Goal: Task Accomplishment & Management: Use online tool/utility

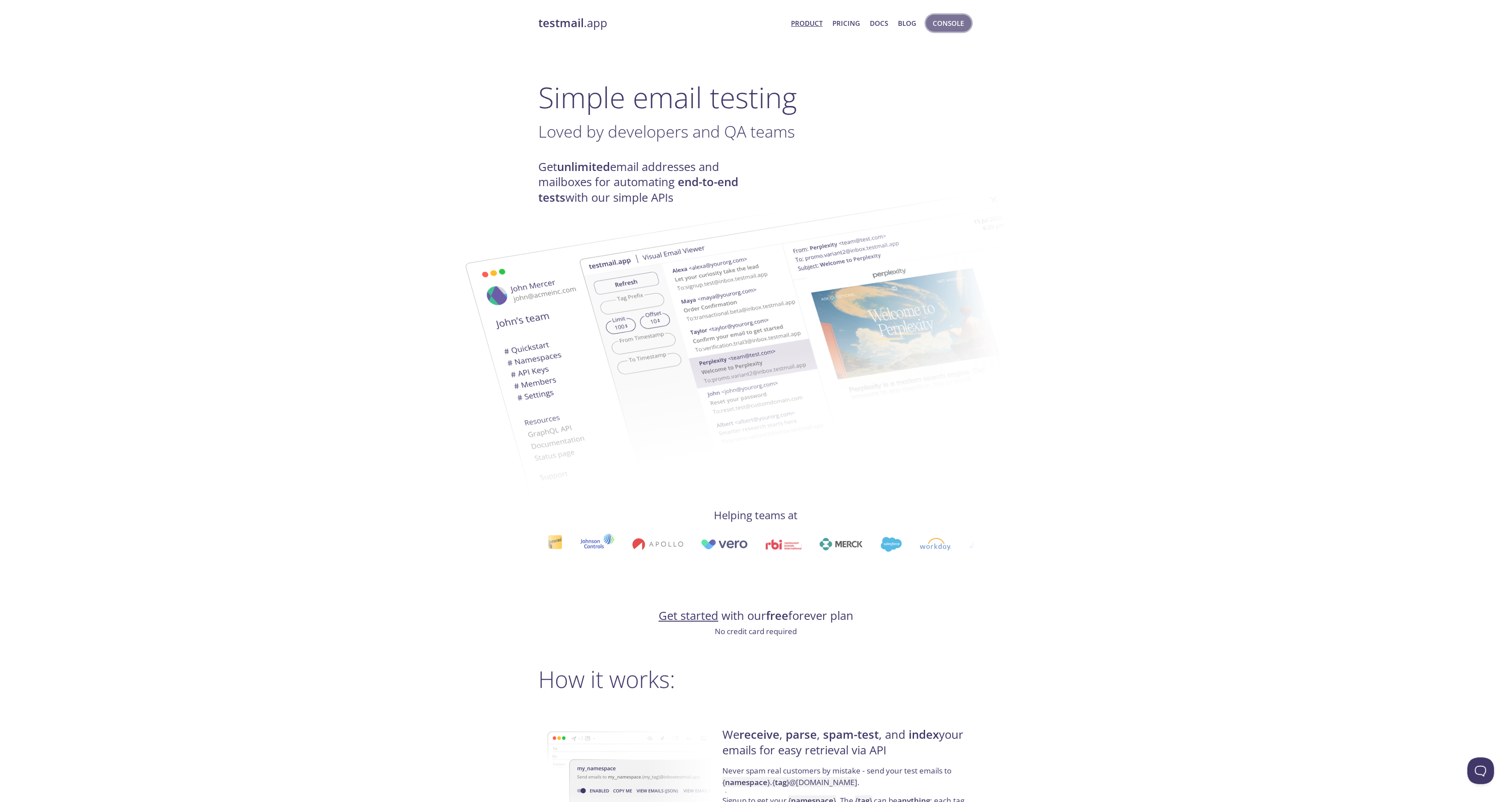
click at [955, 25] on span "Console" at bounding box center [948, 23] width 31 height 12
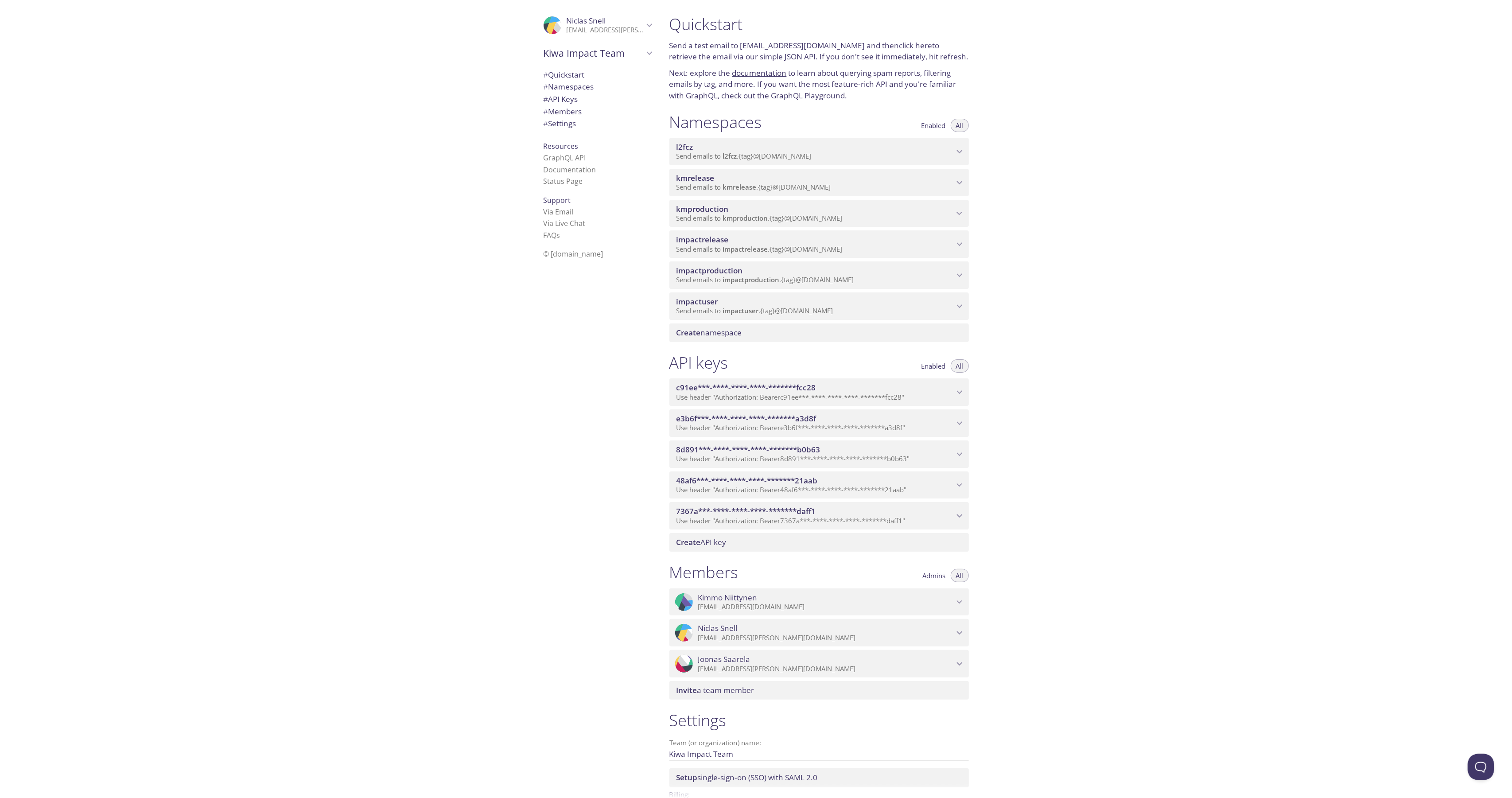
click at [762, 245] on span "impactrelease" at bounding box center [745, 249] width 45 height 9
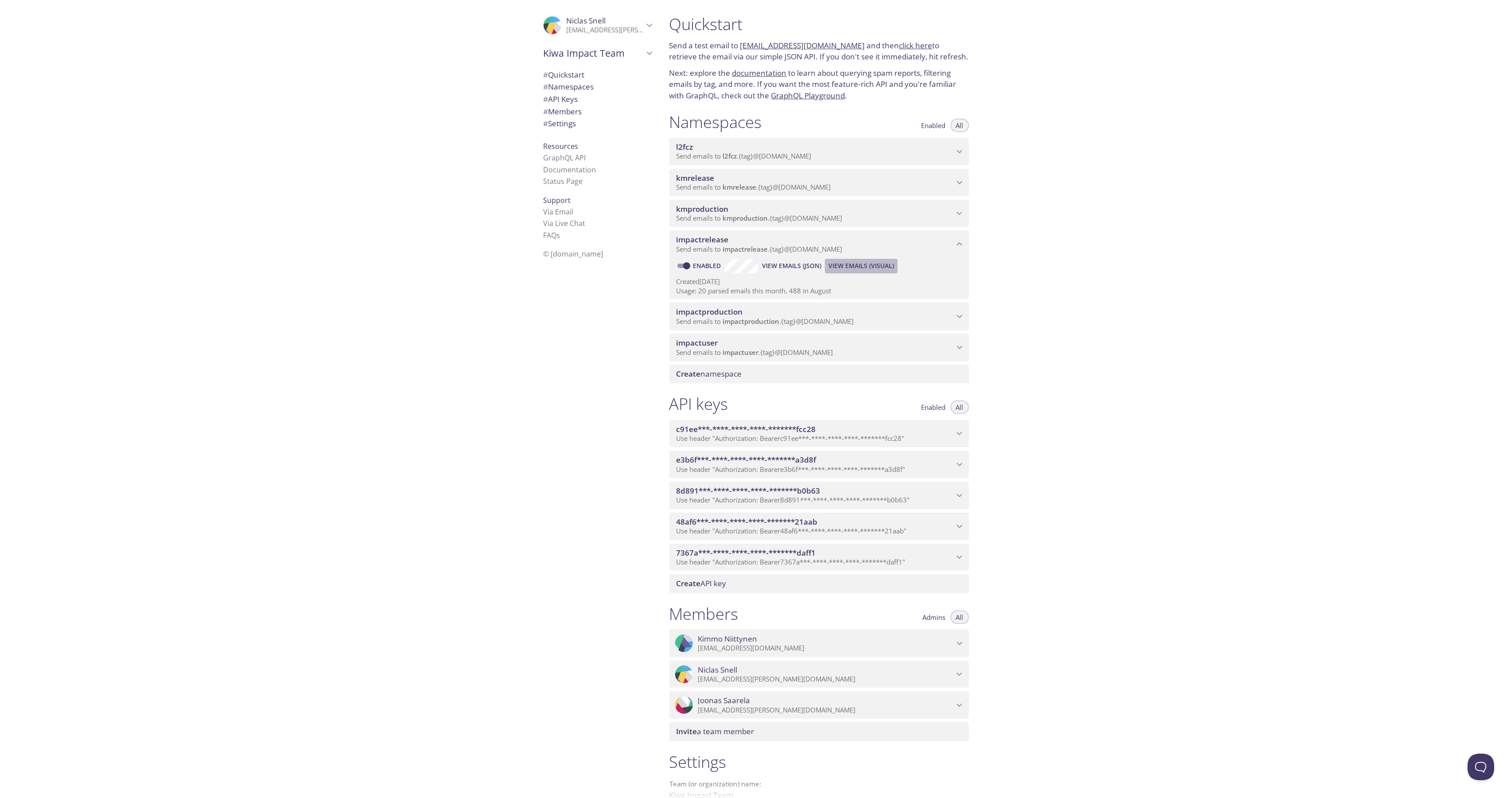
click at [866, 265] on span "View Emails (Visual)" at bounding box center [861, 266] width 66 height 11
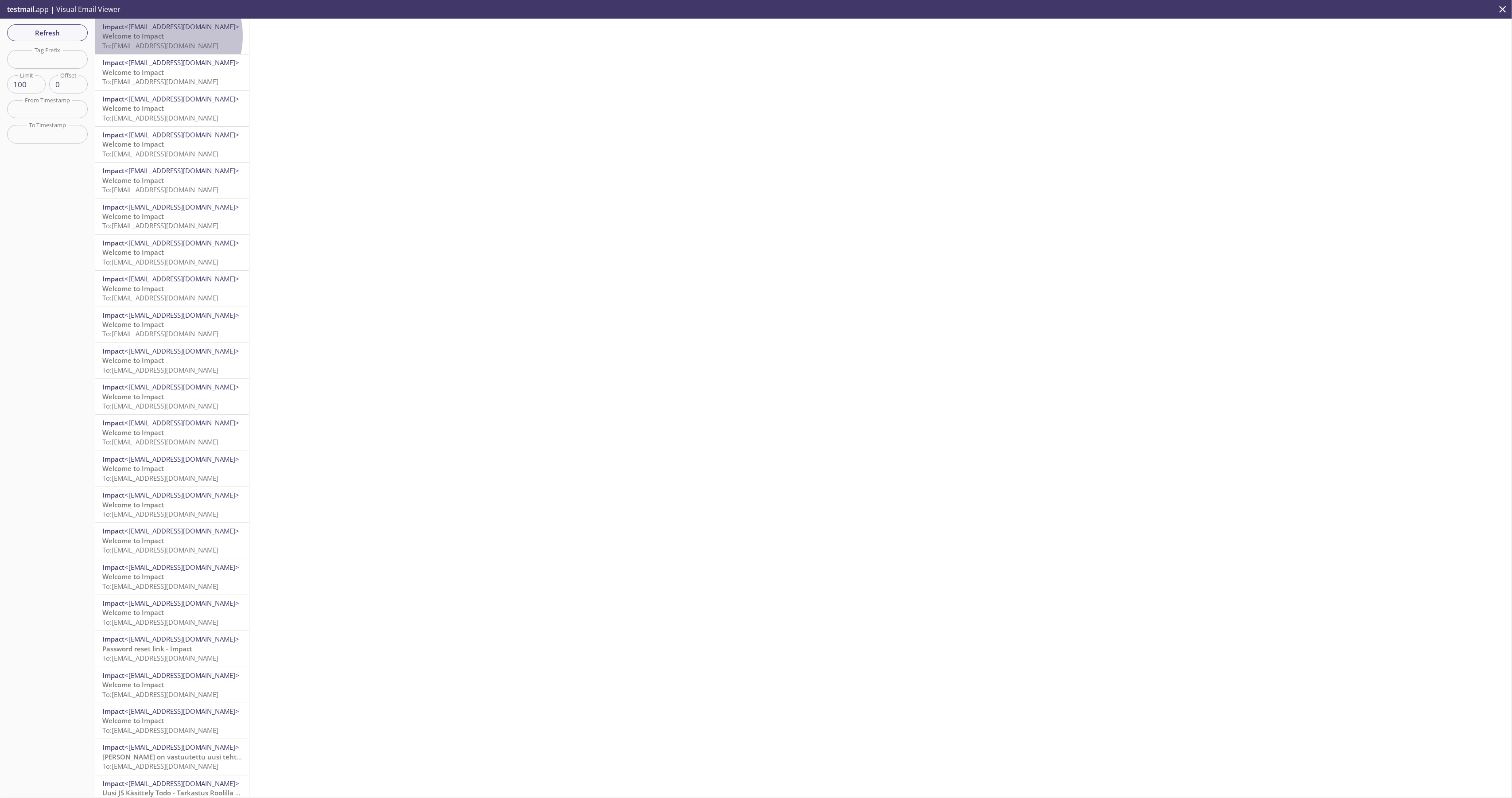
click at [156, 35] on span "Welcome to Impact" at bounding box center [133, 36] width 62 height 9
click at [897, 60] on span "Headers" at bounding box center [912, 65] width 41 height 11
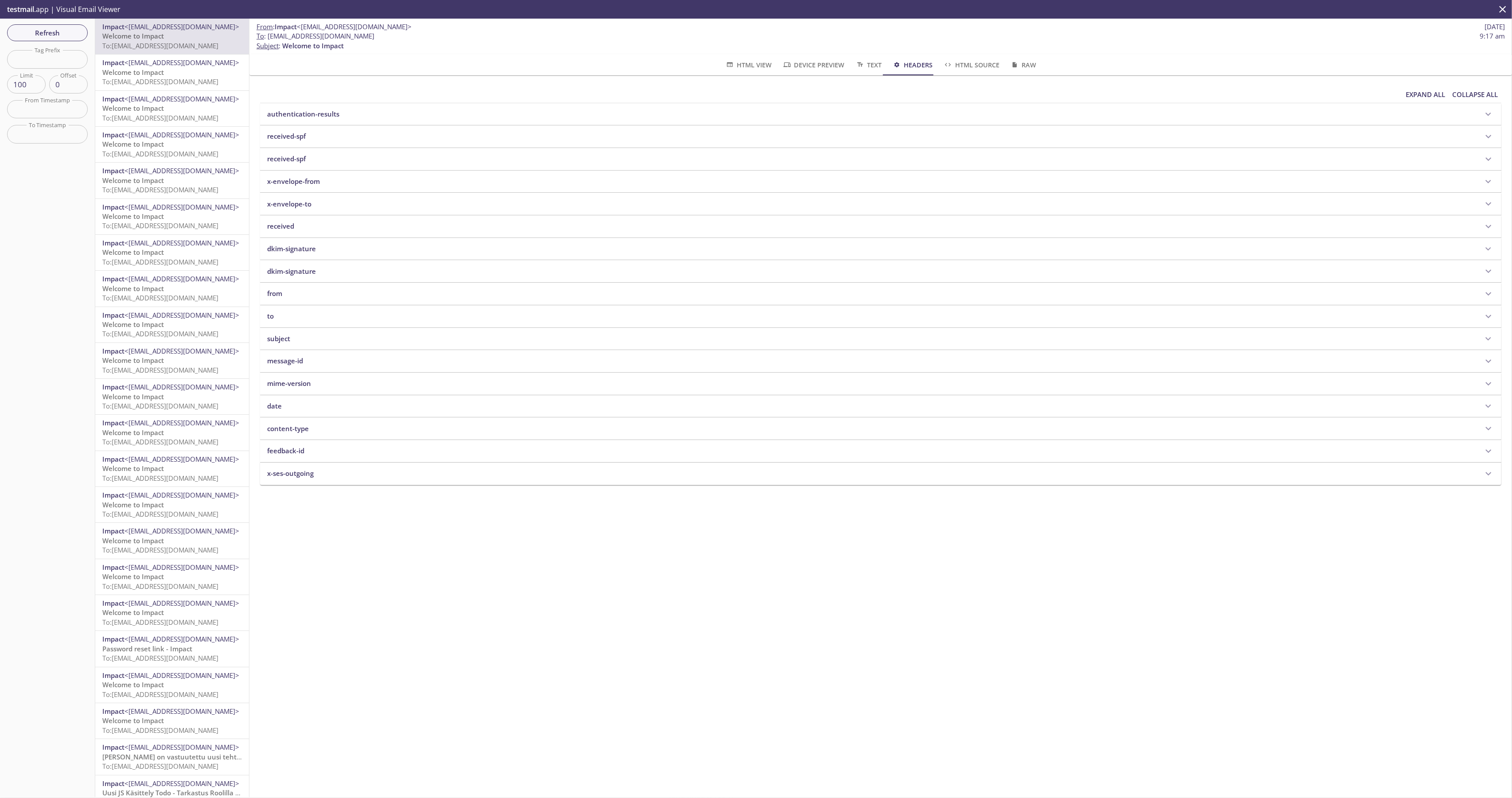
click at [961, 64] on span "HTML Source" at bounding box center [971, 65] width 56 height 11
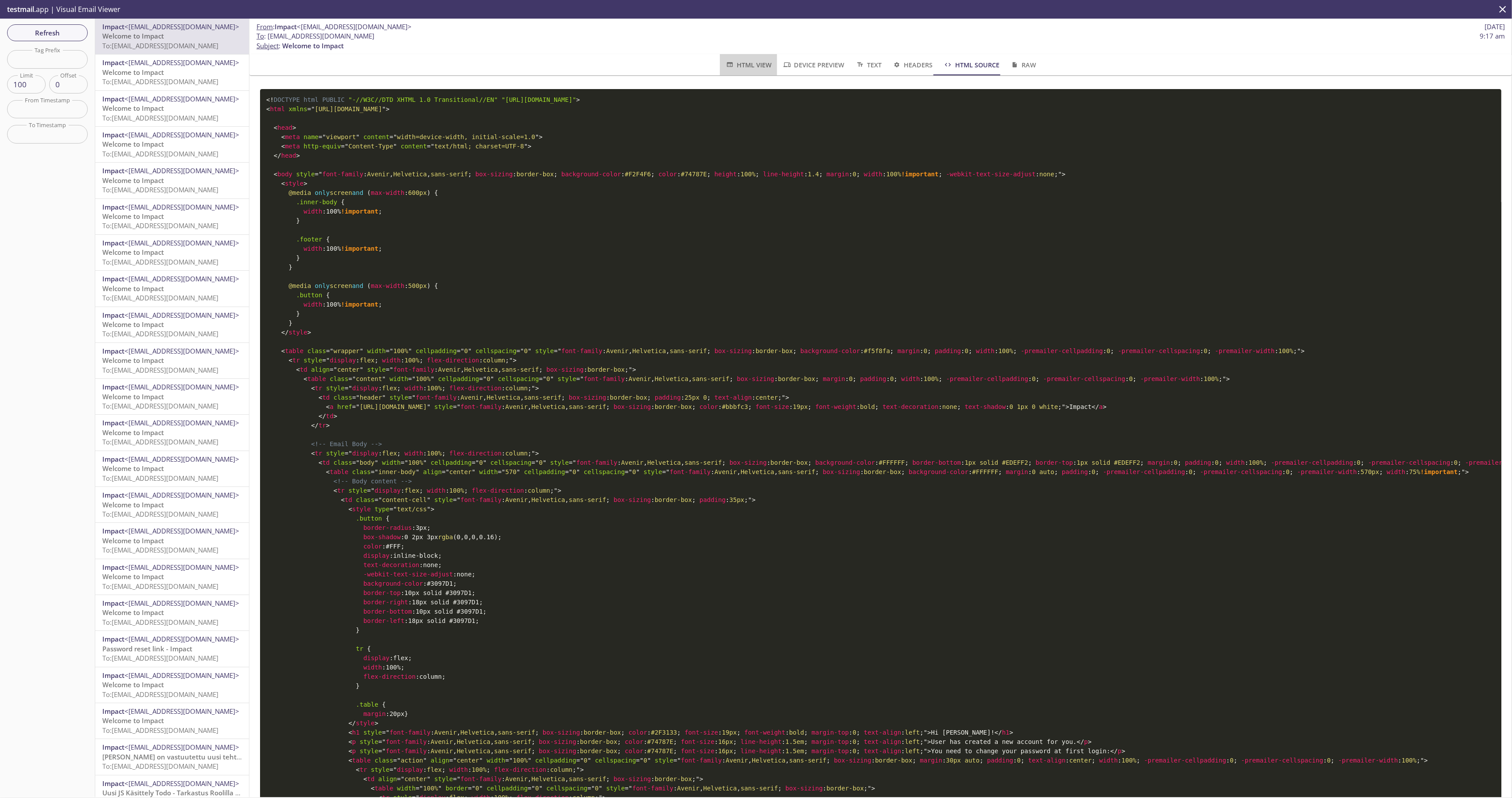
click at [748, 60] on span "HTML View" at bounding box center [748, 65] width 46 height 11
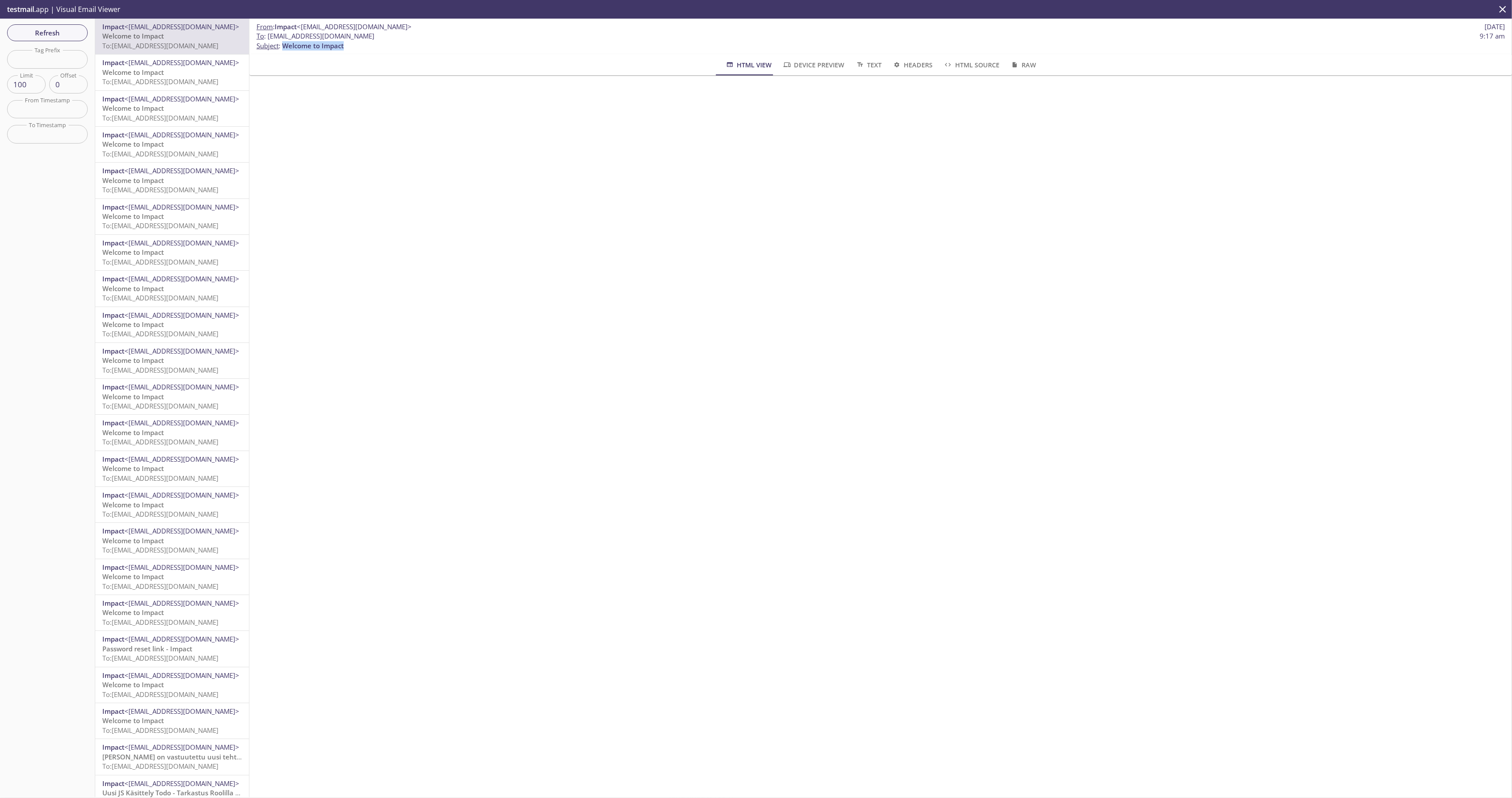
drag, startPoint x: 360, startPoint y: 46, endPoint x: 285, endPoint y: 47, distance: 75.0
click at [285, 47] on p "To : [EMAIL_ADDRESS][DOMAIN_NAME] 9:17 am Subject : Welcome to Impact" at bounding box center [880, 41] width 1248 height 19
copy span "Welcome to Impact"
drag, startPoint x: 845, startPoint y: 509, endPoint x: 823, endPoint y: 484, distance: 33.3
click at [846, 506] on div "From : Impact <[EMAIL_ADDRESS][DOMAIN_NAME]> [DATE] To : [EMAIL_ADDRESS][DOMAIN…" at bounding box center [880, 408] width 1263 height 779
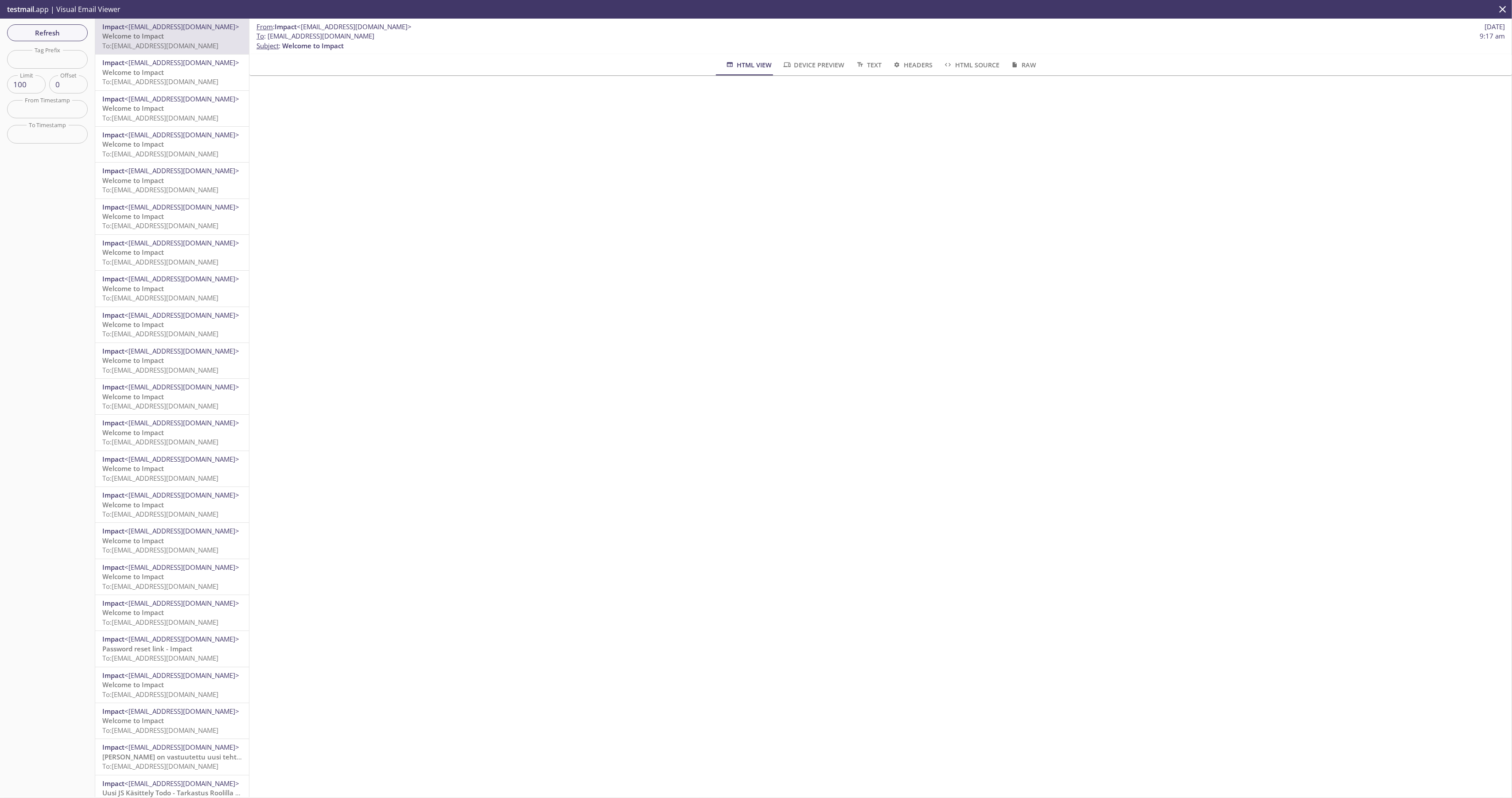
click at [681, 429] on div "From : Impact <[EMAIL_ADDRESS][DOMAIN_NAME]> [DATE] To : [EMAIL_ADDRESS][DOMAIN…" at bounding box center [880, 408] width 1263 height 779
click at [154, 35] on span "Welcome to Impact" at bounding box center [133, 36] width 62 height 9
click at [979, 63] on span "HTML Source" at bounding box center [971, 65] width 56 height 11
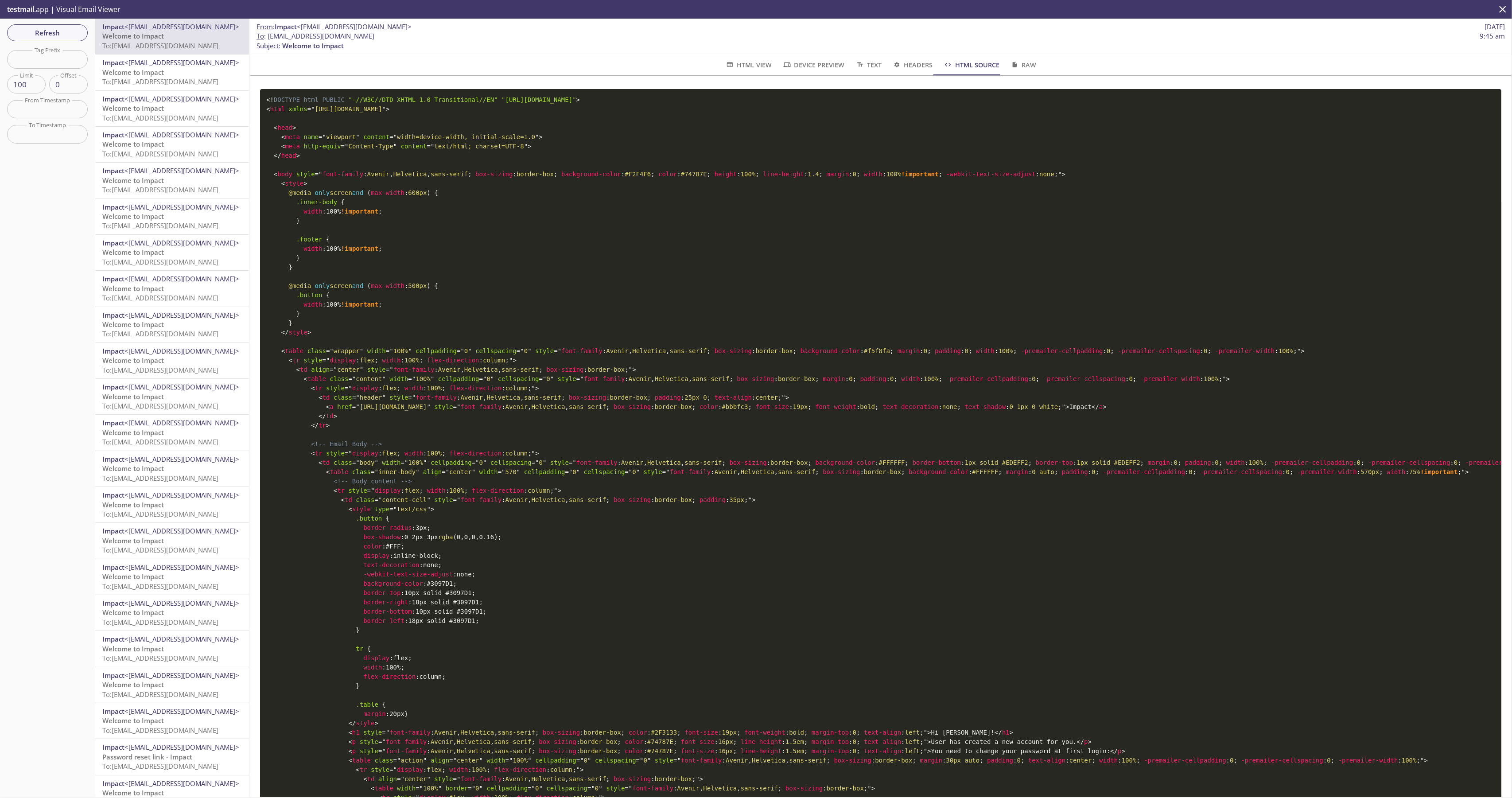
click at [906, 66] on span "Headers" at bounding box center [912, 65] width 41 height 11
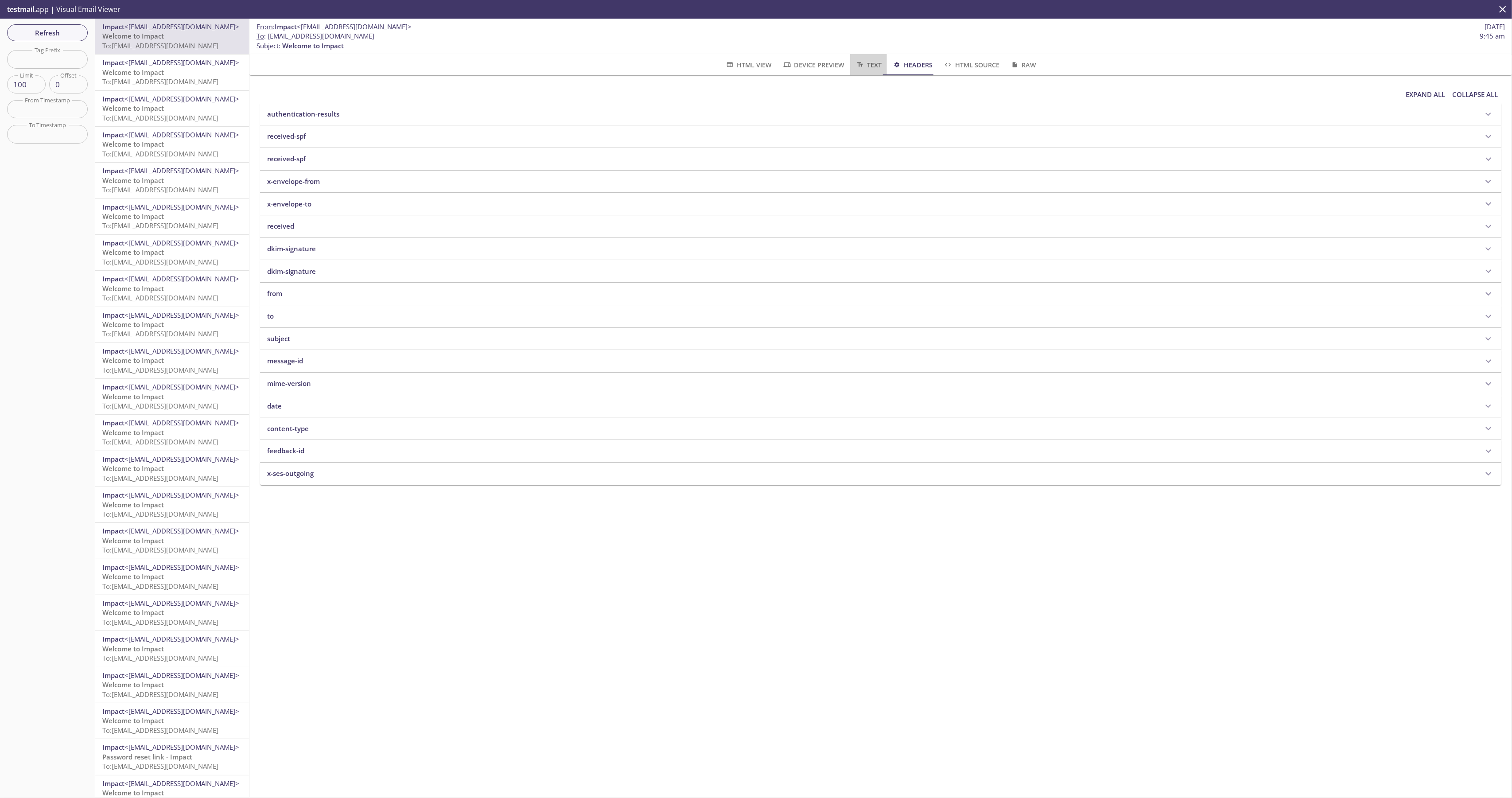
click at [872, 66] on span "Text" at bounding box center [868, 65] width 26 height 11
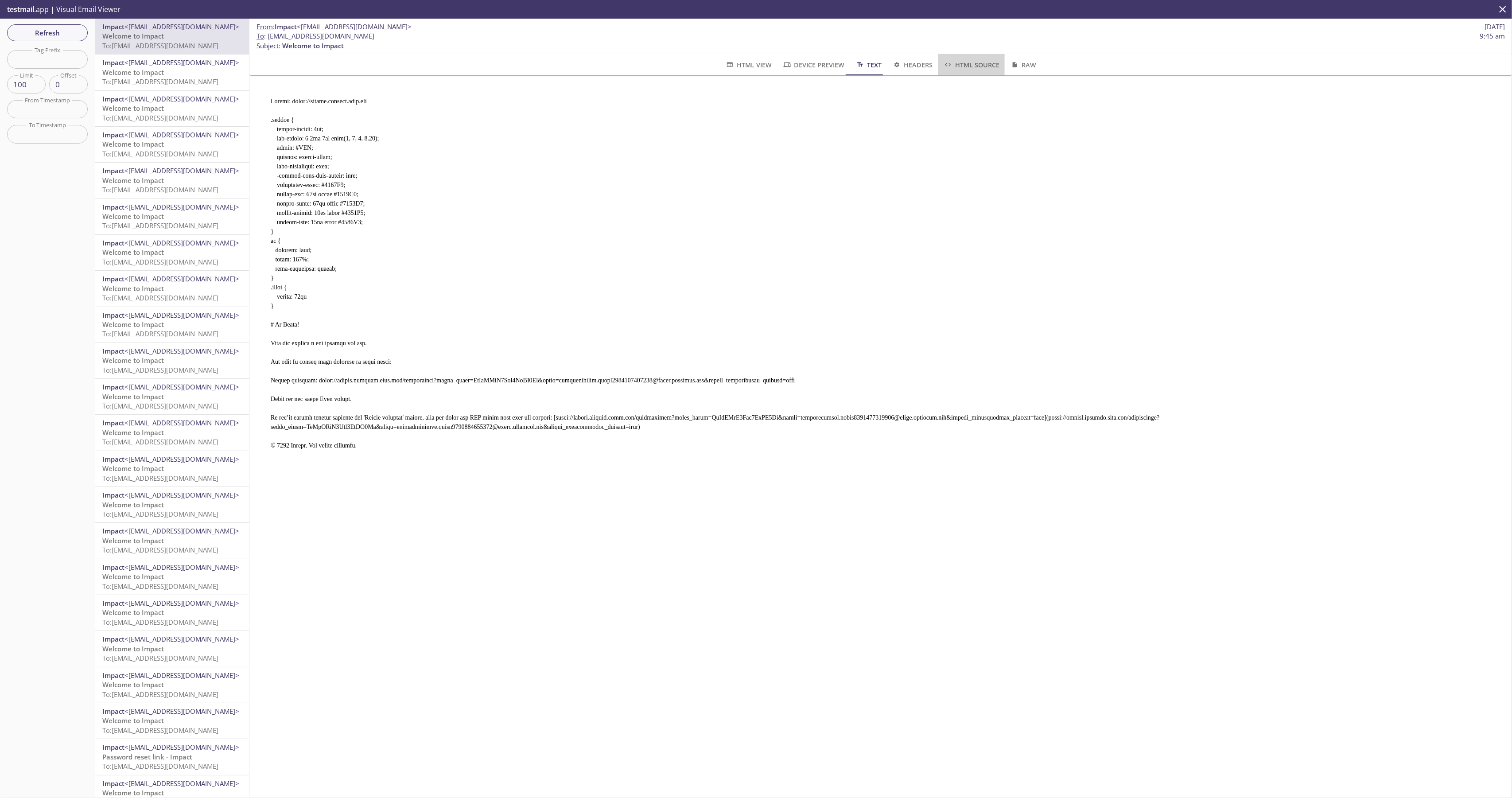
click at [970, 60] on span "HTML Source" at bounding box center [971, 65] width 56 height 11
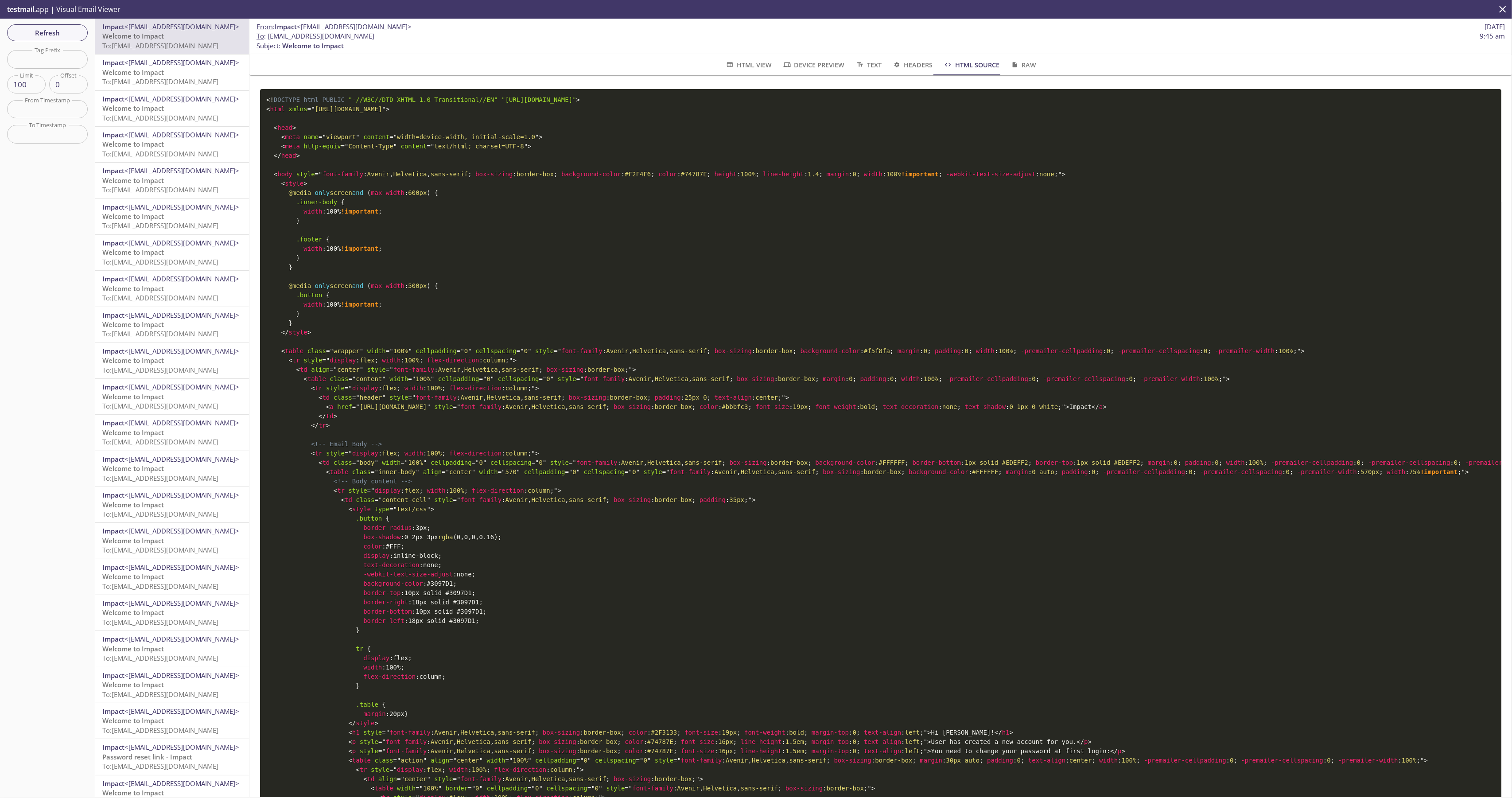
click at [571, 172] on span "background-color" at bounding box center [591, 174] width 60 height 7
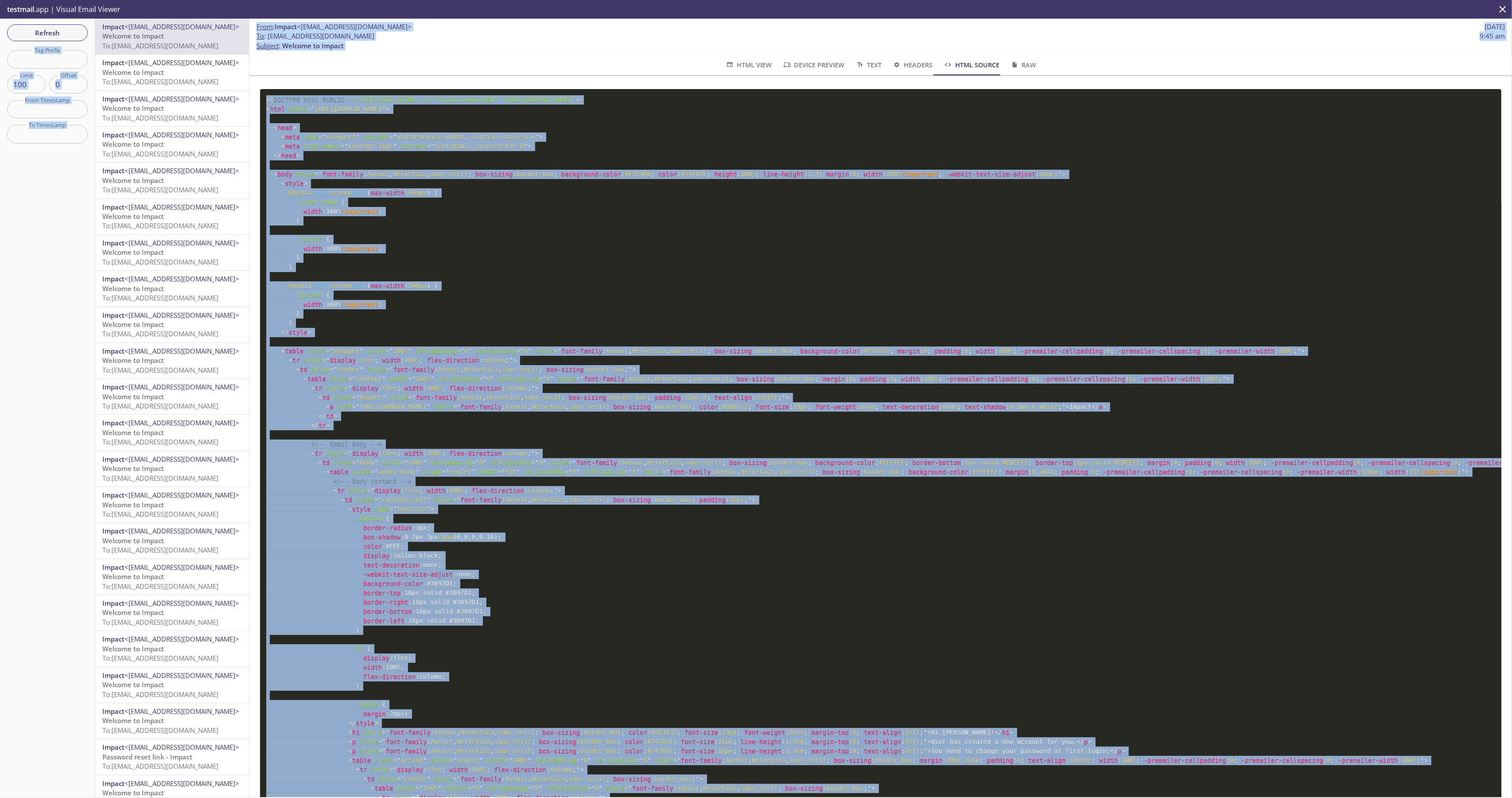
click at [572, 172] on span "background-color" at bounding box center [591, 174] width 60 height 7
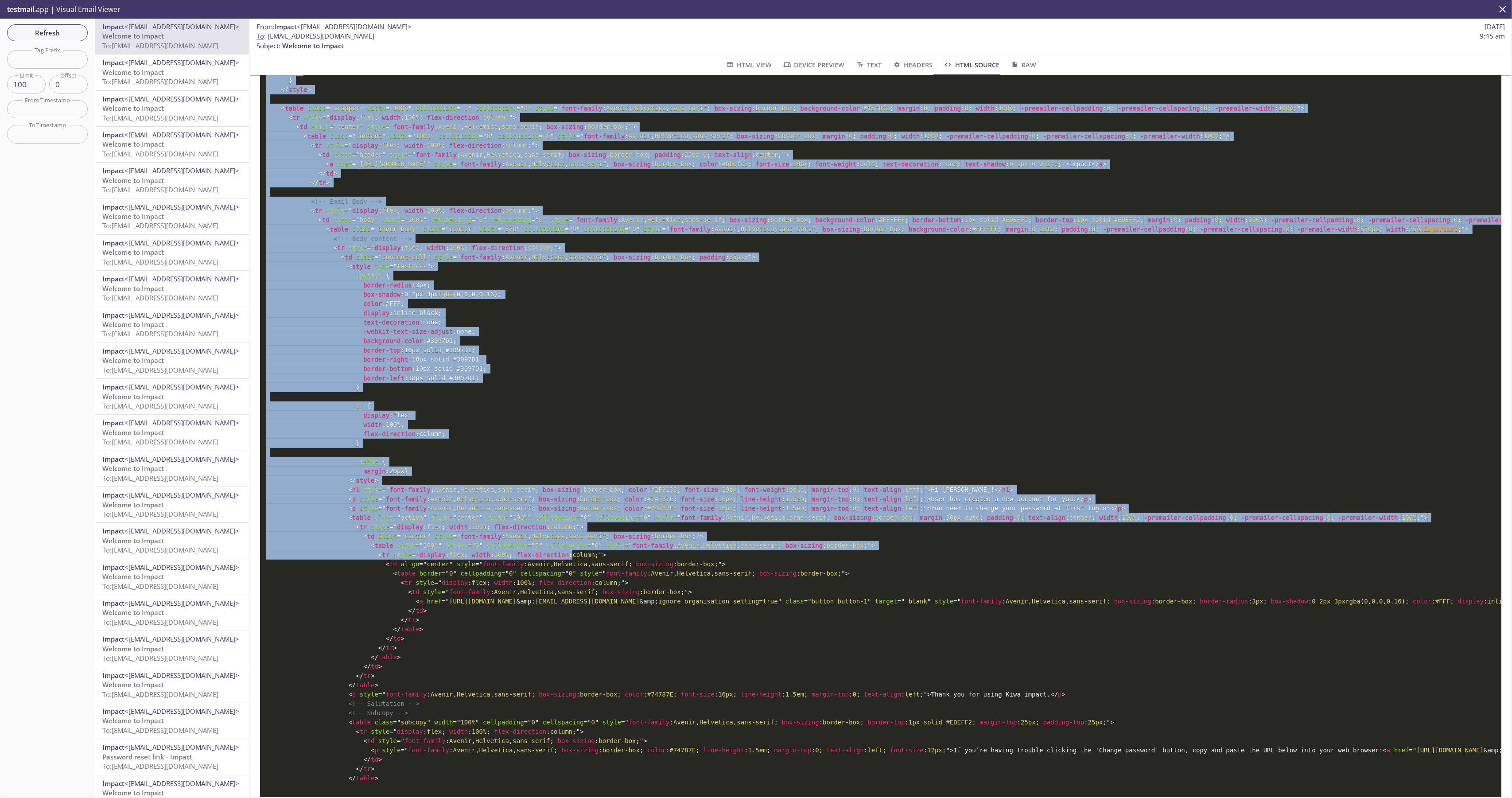
scroll to position [554, 0]
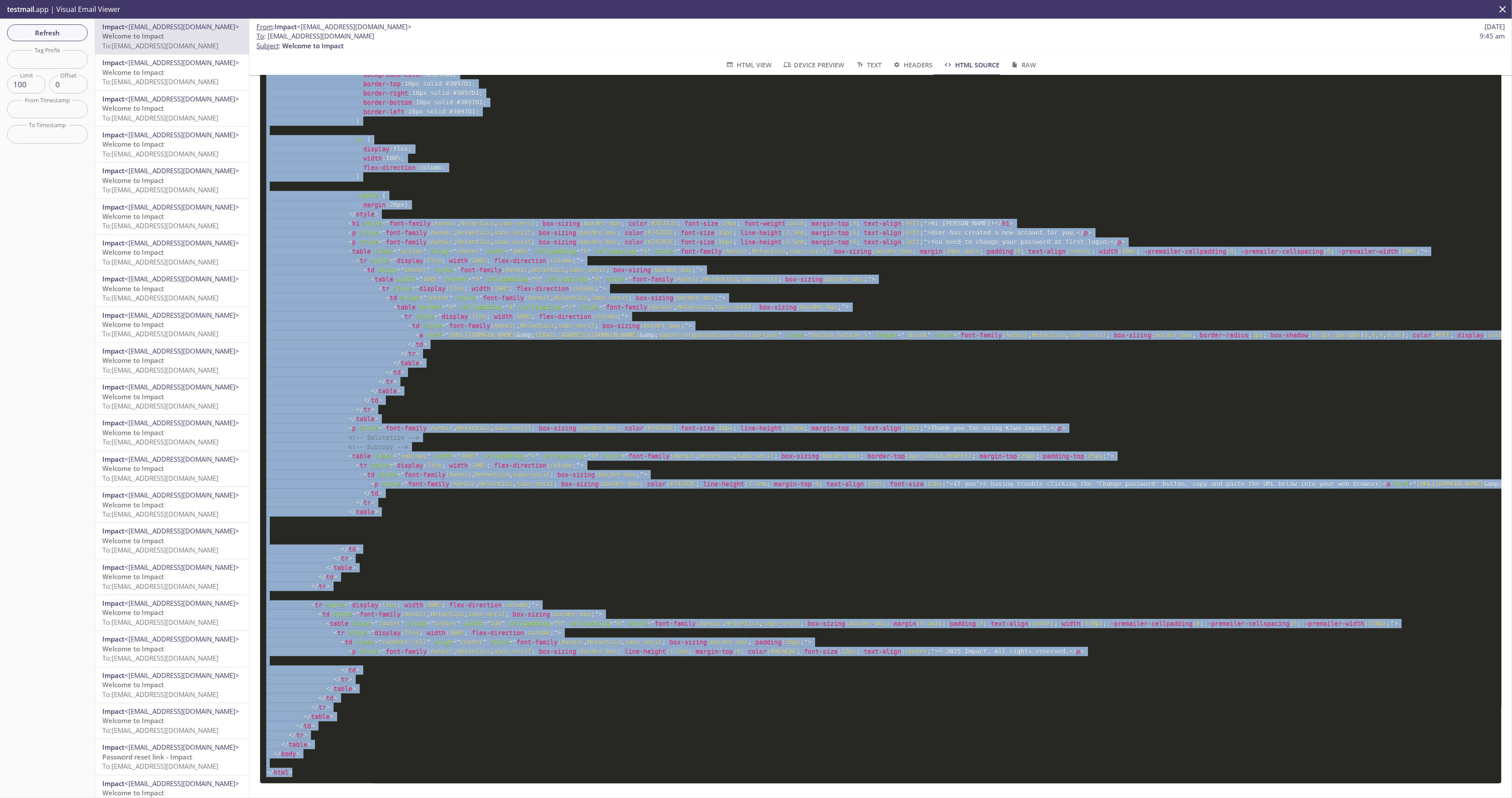
drag, startPoint x: 268, startPoint y: 98, endPoint x: 446, endPoint y: 764, distance: 689.4
click at [450, 773] on pre "<! DOCTYPE html PUBLIC "-//W3C//DTD XHTML 1.0 Transitional//EN" "http://www.w3.…" at bounding box center [880, 181] width 1241 height 1204
copy code "! DOCTYPE html PUBLIC "-//W3C//DTD XHTML 1.0 Transitional//EN" "http://www.w3.o…"
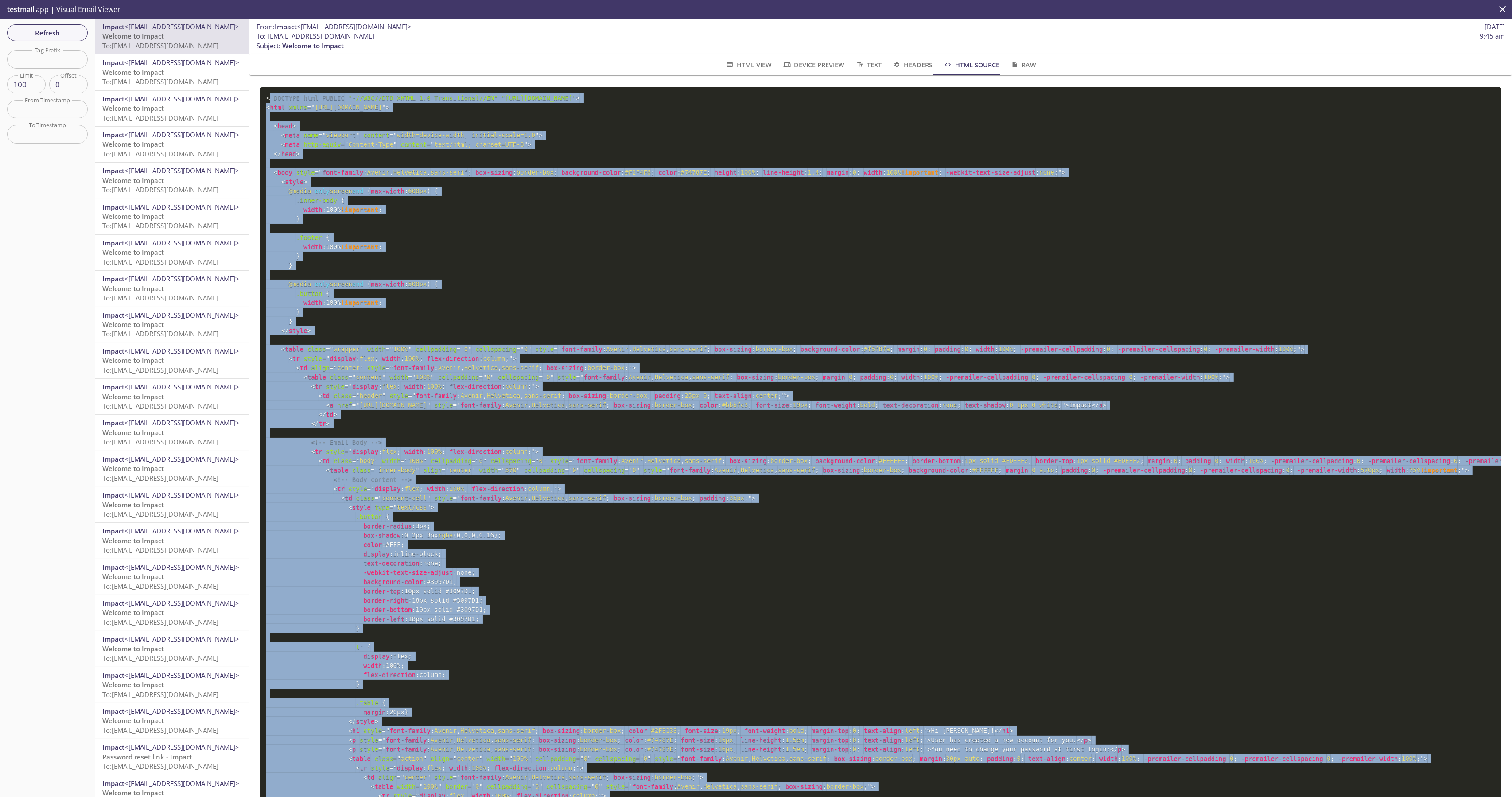
scroll to position [0, 0]
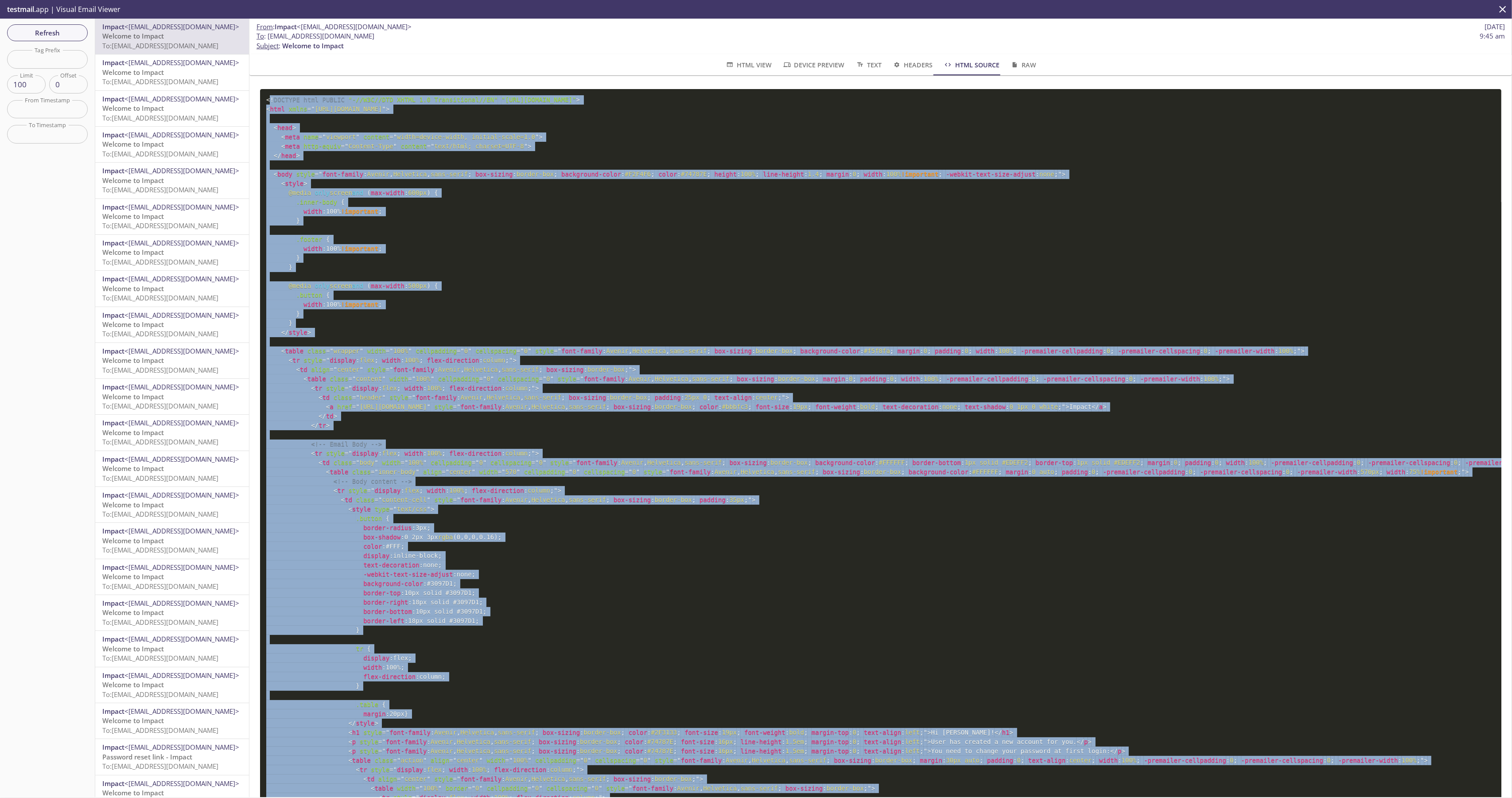
copy code "! DOCTYPE html PUBLIC "-//W3C//DTD XHTML 1.0 Transitional//EN" "http://www.w3.o…"
click at [1013, 66] on icon "button" at bounding box center [1015, 65] width 9 height 6
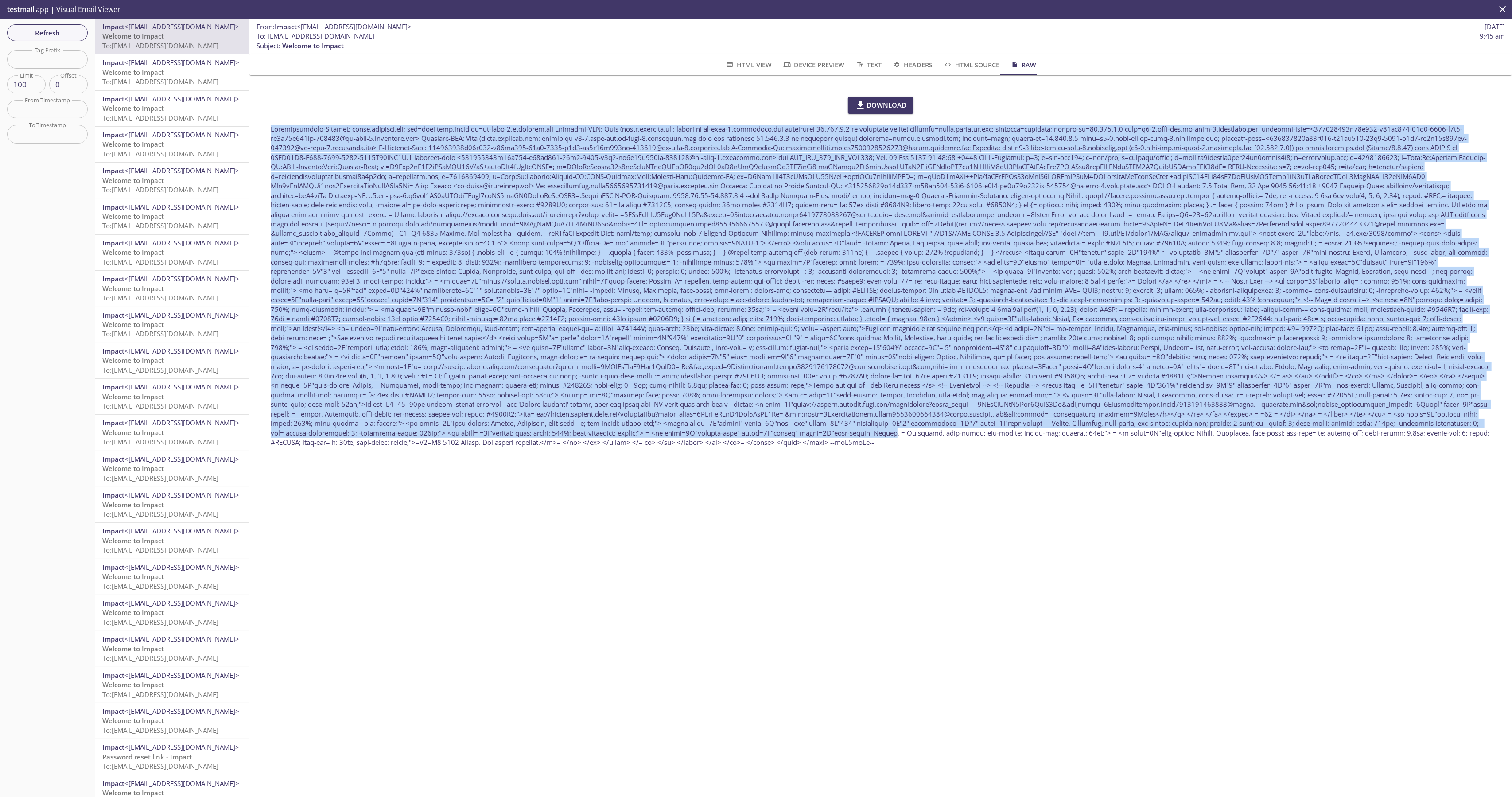
drag, startPoint x: 259, startPoint y: 127, endPoint x: 1058, endPoint y: 435, distance: 856.3
click at [1058, 435] on div "Download" at bounding box center [880, 271] width 1241 height 372
click at [991, 62] on span "HTML Source" at bounding box center [971, 65] width 56 height 11
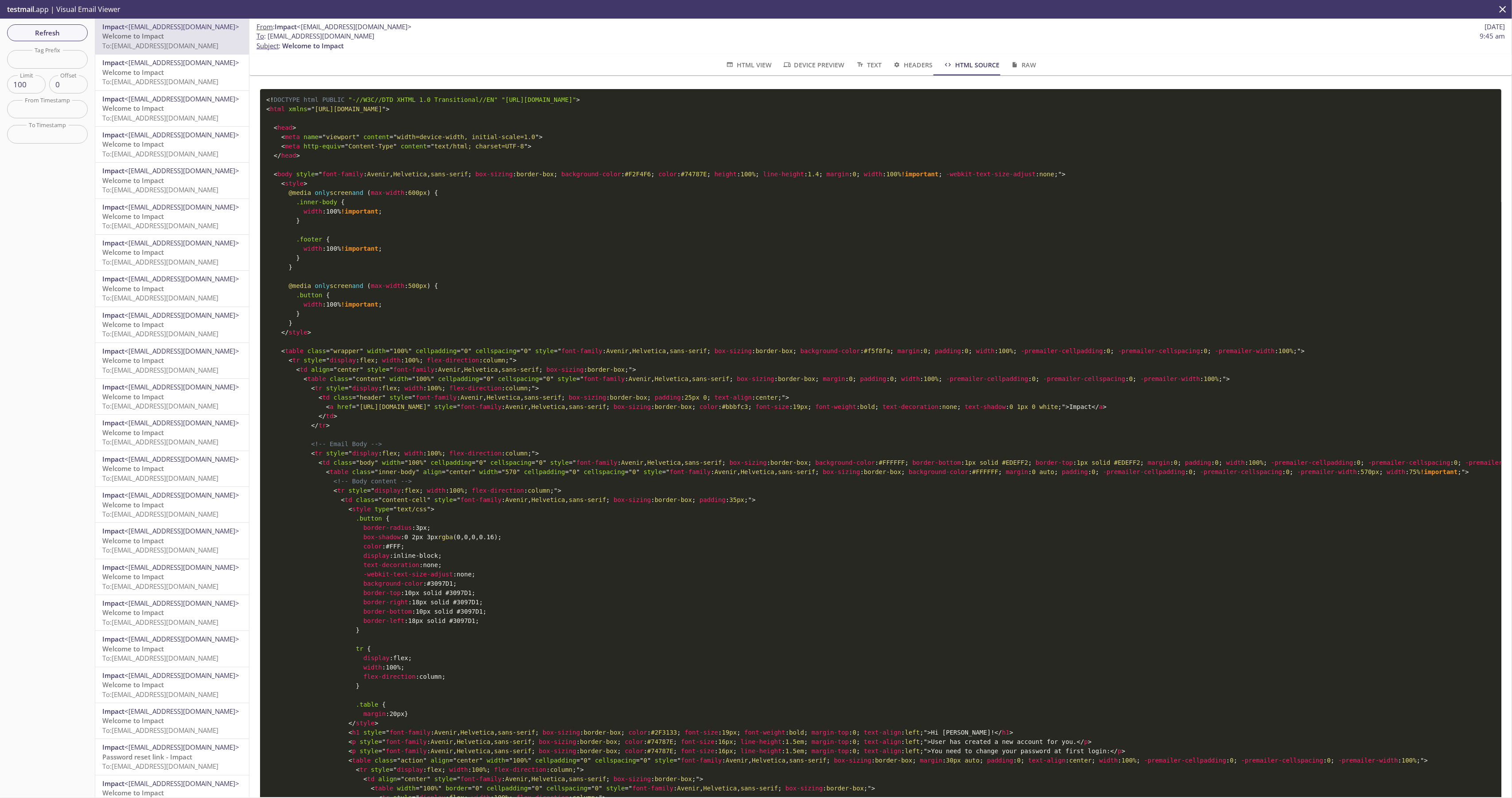
click at [796, 539] on pre "<! DOCTYPE html PUBLIC "-//W3C//DTD XHTML 1.0 Transitional//EN" "http://www.w3.…" at bounding box center [880, 691] width 1241 height 1204
click at [887, 63] on button "Headers" at bounding box center [912, 65] width 51 height 21
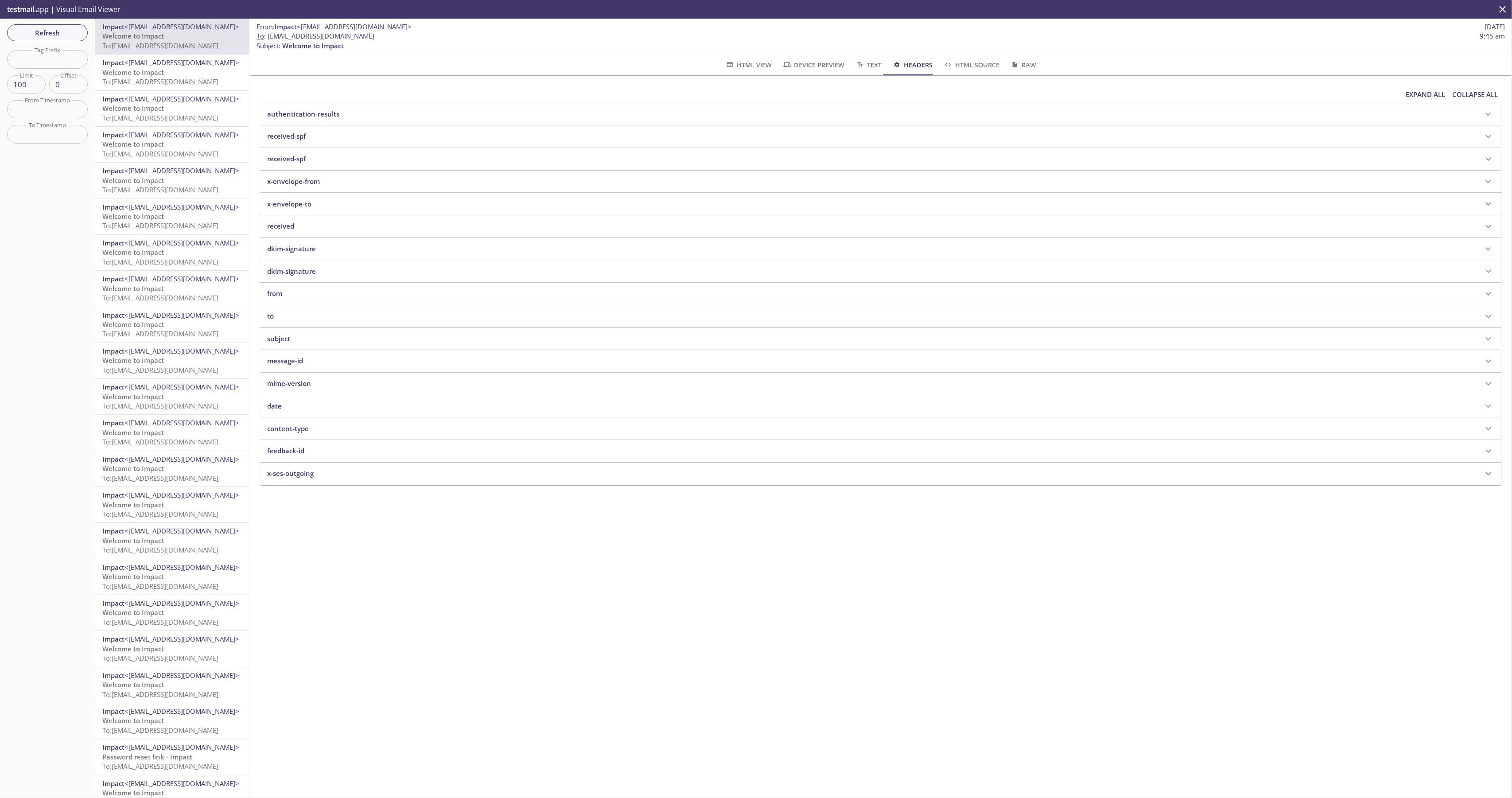
click at [877, 65] on span "Text" at bounding box center [868, 65] width 26 height 11
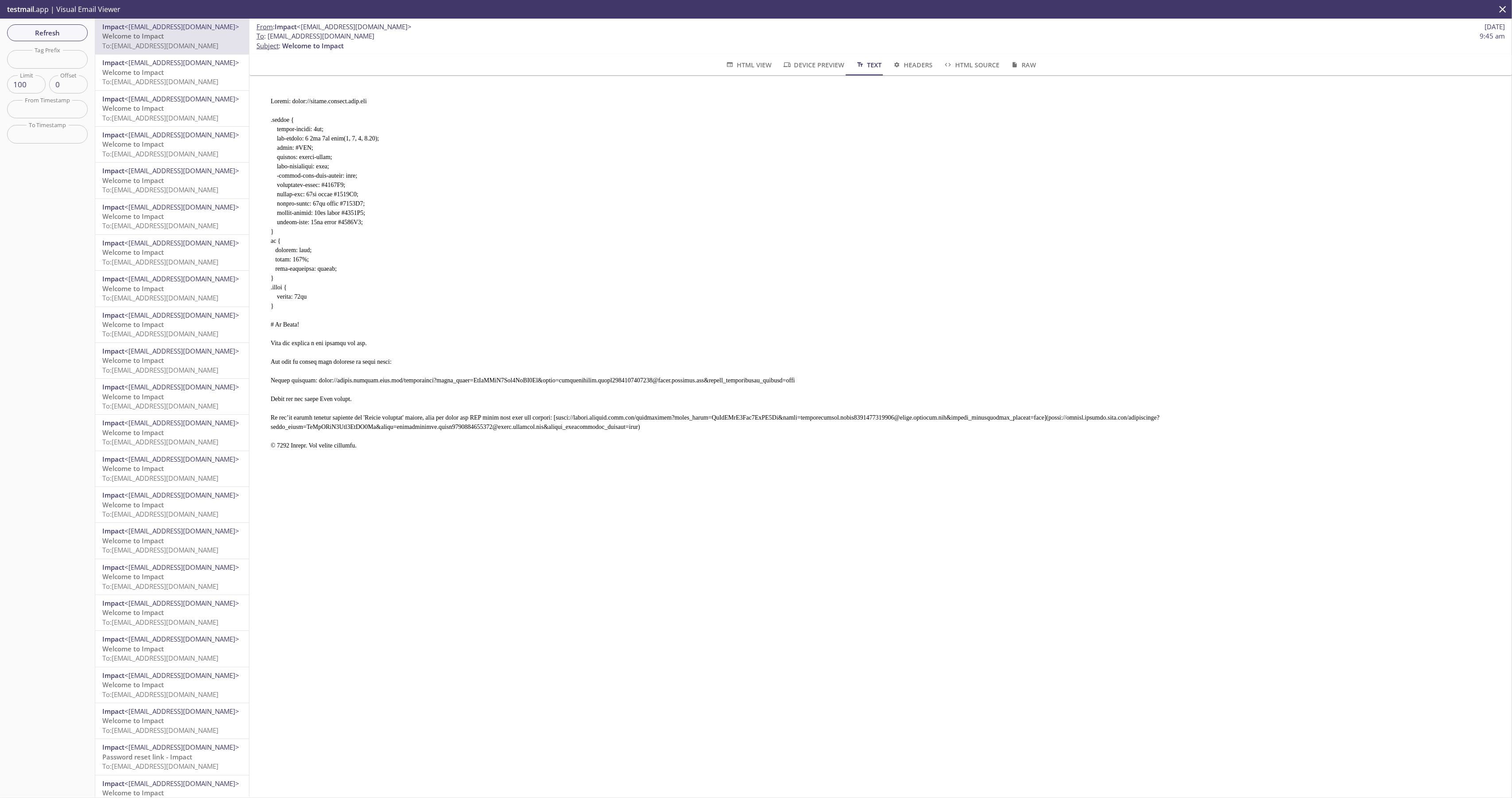
click at [725, 59] on span "HTML View" at bounding box center [748, 65] width 46 height 11
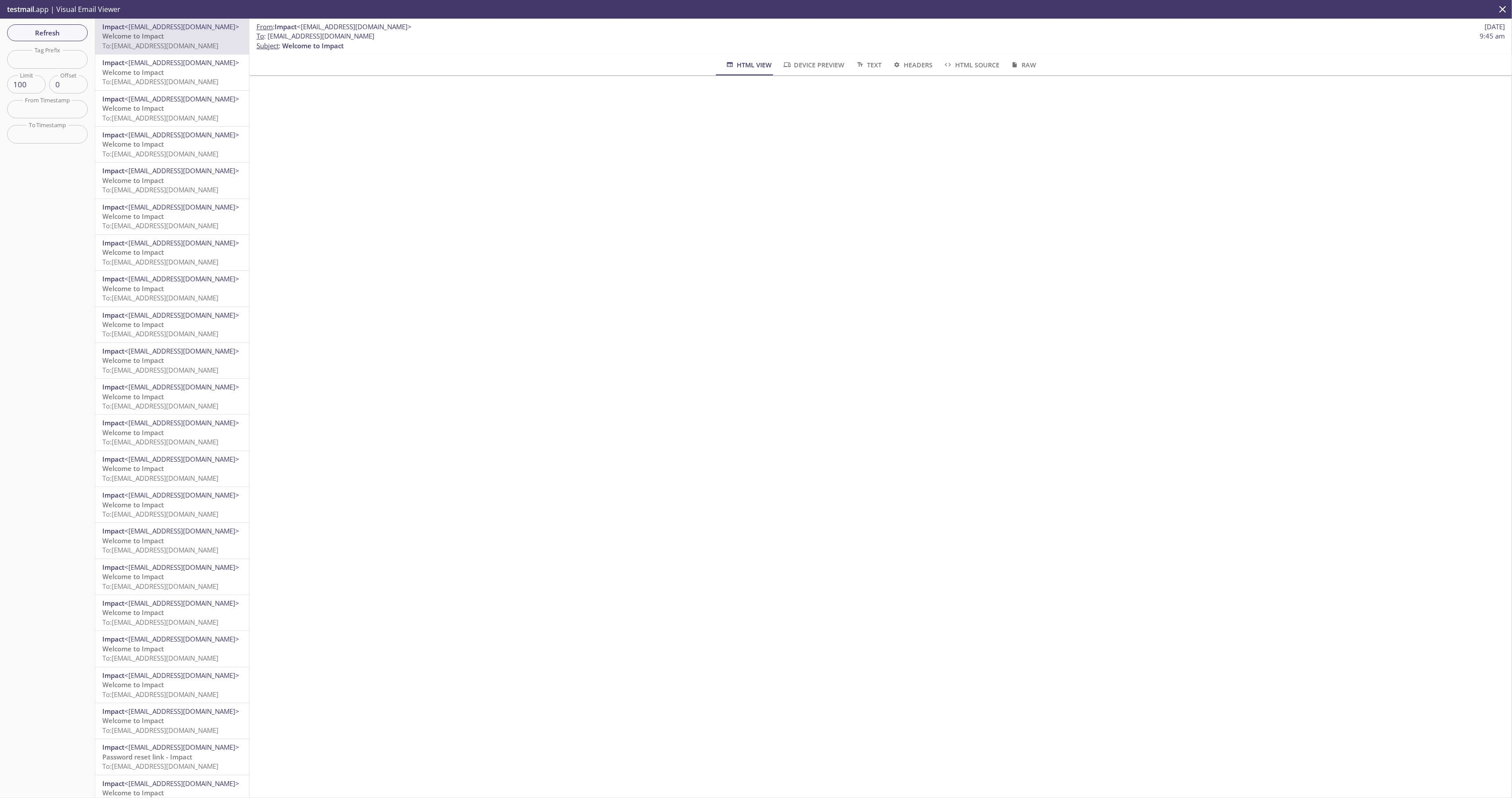
click at [353, 52] on div "From : Impact <no-reply@kiwaimpact.com> 18 Sep 2025 To : impactrelease.tools175…" at bounding box center [880, 36] width 1263 height 35
drag, startPoint x: 358, startPoint y: 49, endPoint x: 285, endPoint y: 53, distance: 73.1
click at [285, 53] on div "From : Impact <no-reply@kiwaimpact.com> 18 Sep 2025 To : impactrelease.tools175…" at bounding box center [880, 36] width 1263 height 35
click at [339, 54] on div "HTML View Device Preview Text Headers HTML Source Raw" at bounding box center [880, 65] width 1227 height 21
click at [893, 60] on span "Headers" at bounding box center [912, 65] width 41 height 11
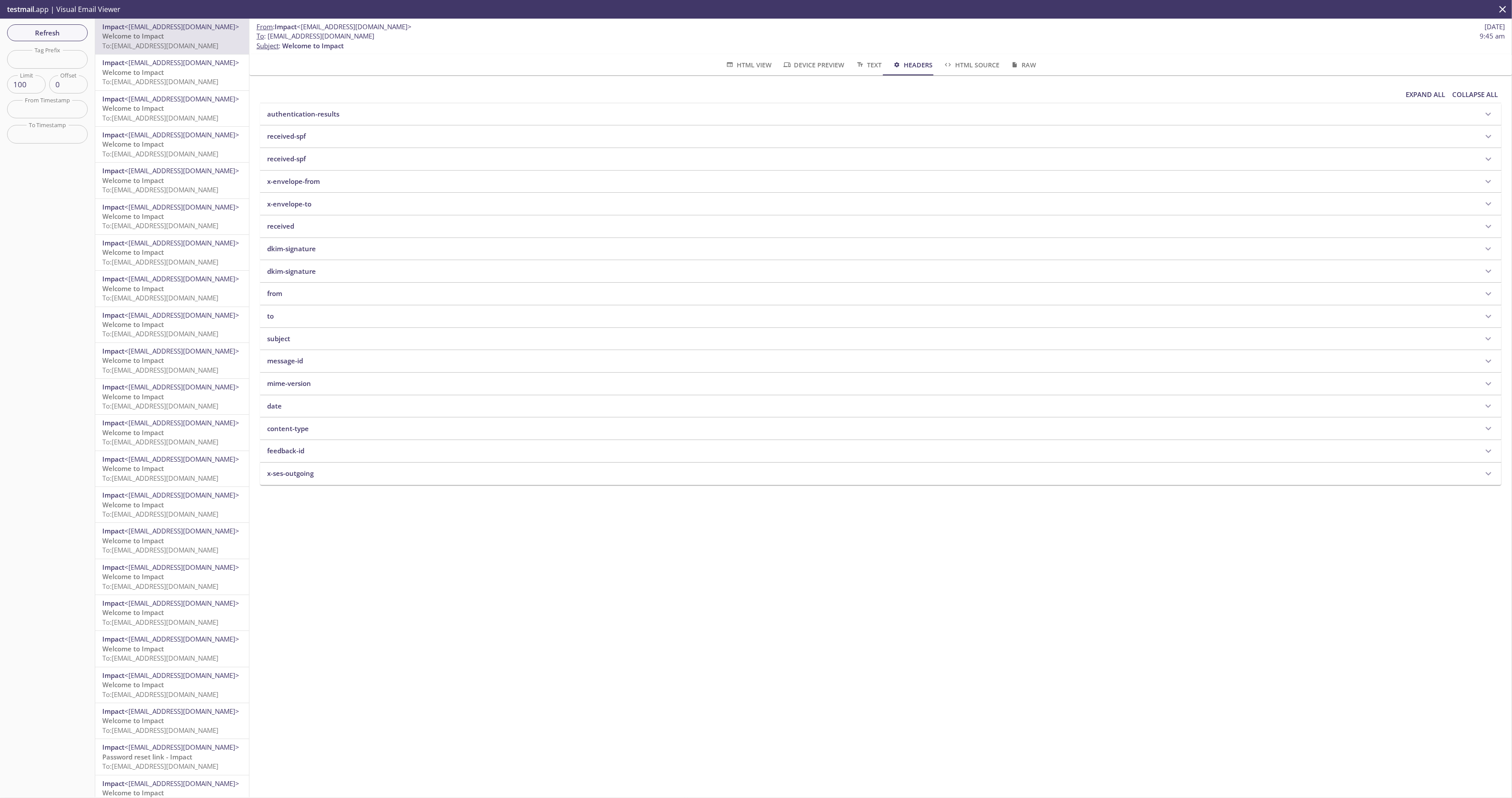
click at [956, 65] on span "HTML Source" at bounding box center [971, 65] width 56 height 11
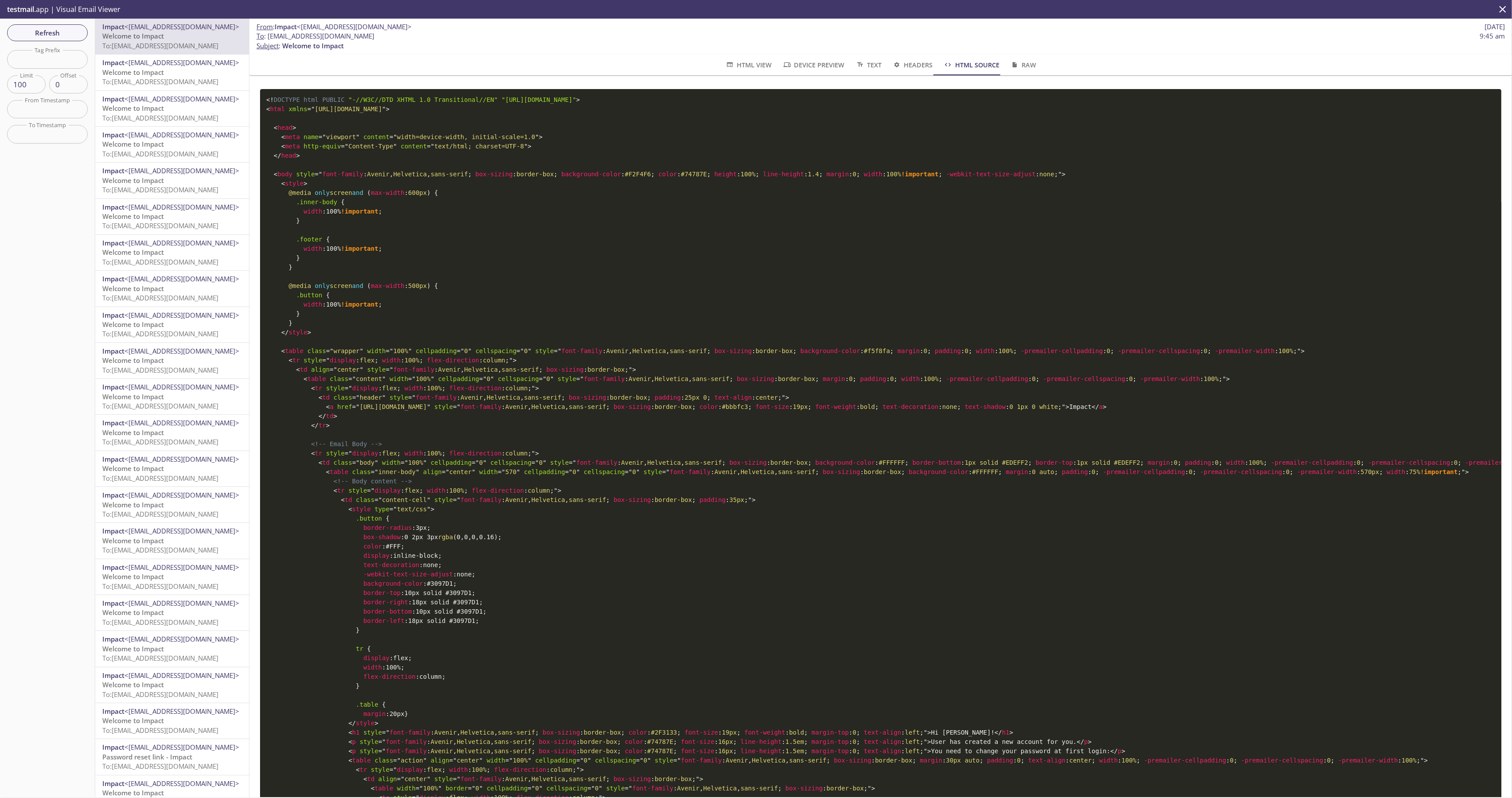
click at [1017, 59] on button "Raw" at bounding box center [1023, 65] width 37 height 21
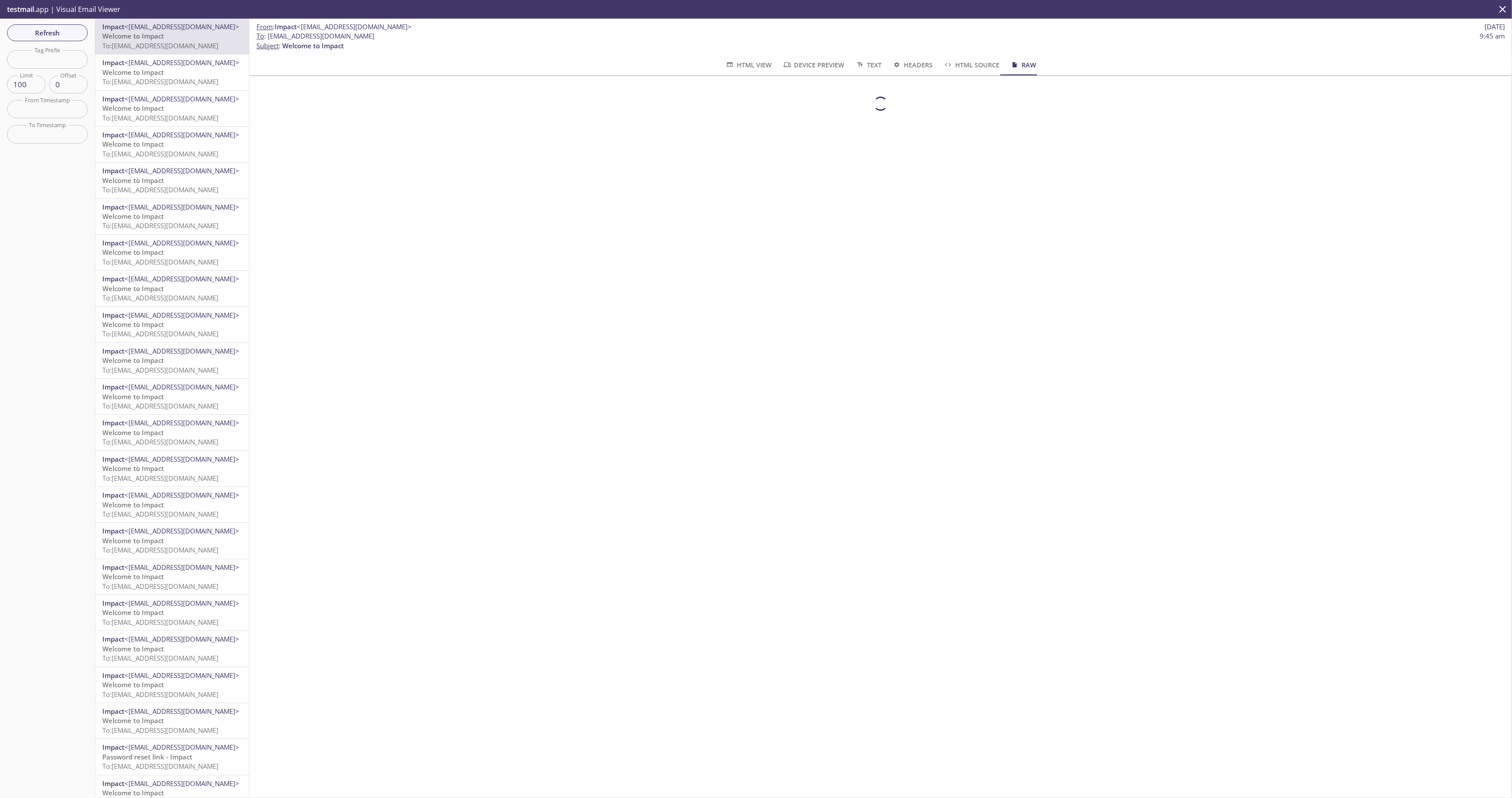
click at [660, 226] on div "From : Impact <no-reply@kiwaimpact.com> 18 Sep 2025 To : impactrelease.tools175…" at bounding box center [880, 408] width 1263 height 779
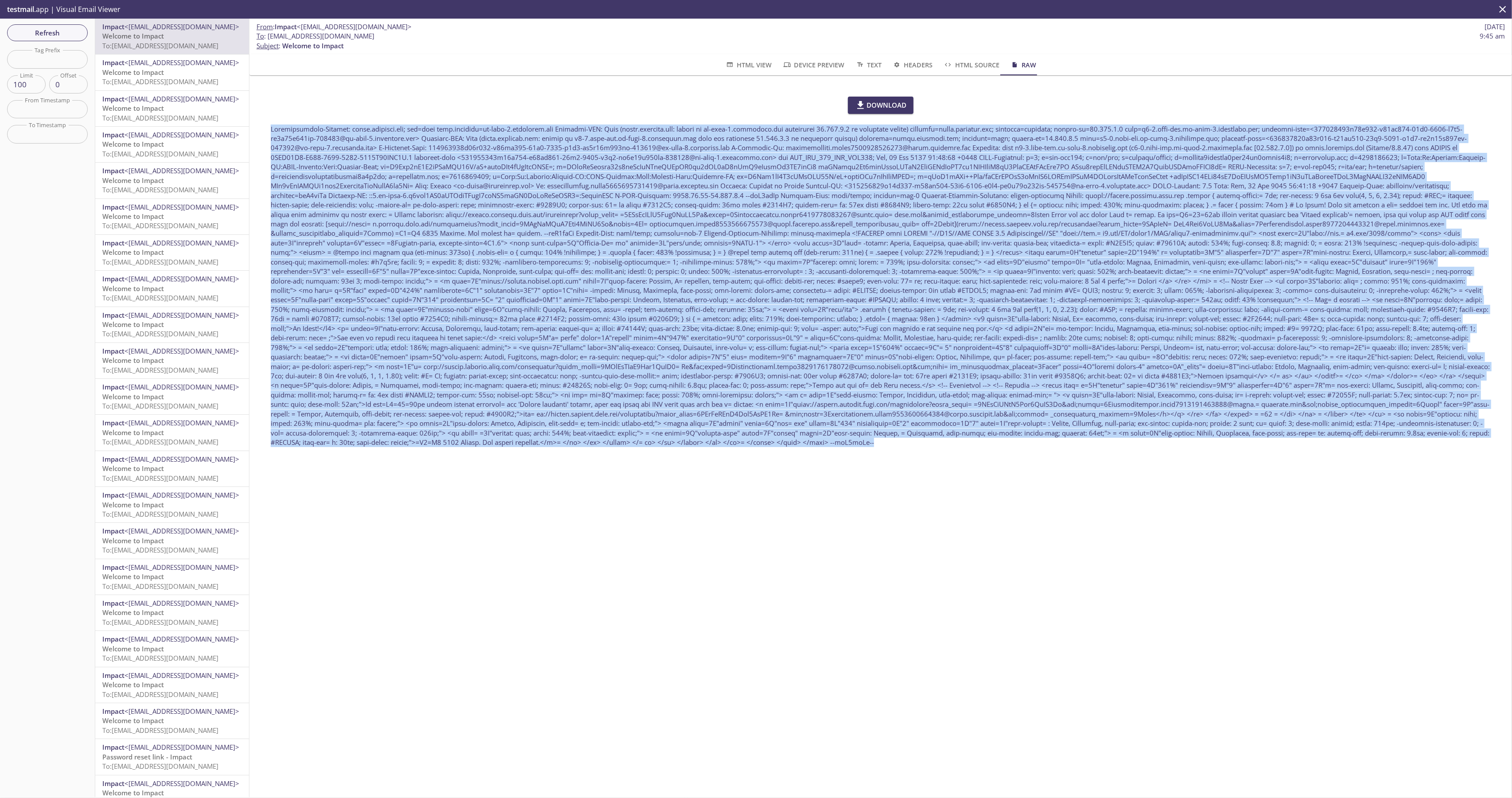
drag, startPoint x: 266, startPoint y: 121, endPoint x: 1217, endPoint y: 454, distance: 1007.6
click at [1217, 454] on div "Download" at bounding box center [880, 271] width 1241 height 372
copy div "Authentication-Results: inbox.testmail.app; spf=pass smtp.mailfrom=eu-west-1.am…"
click at [190, 49] on span "To: impactrelease.tools1758177888122@inbox.testmail.app" at bounding box center [160, 45] width 116 height 9
click at [46, 36] on span "Refresh" at bounding box center [47, 33] width 66 height 12
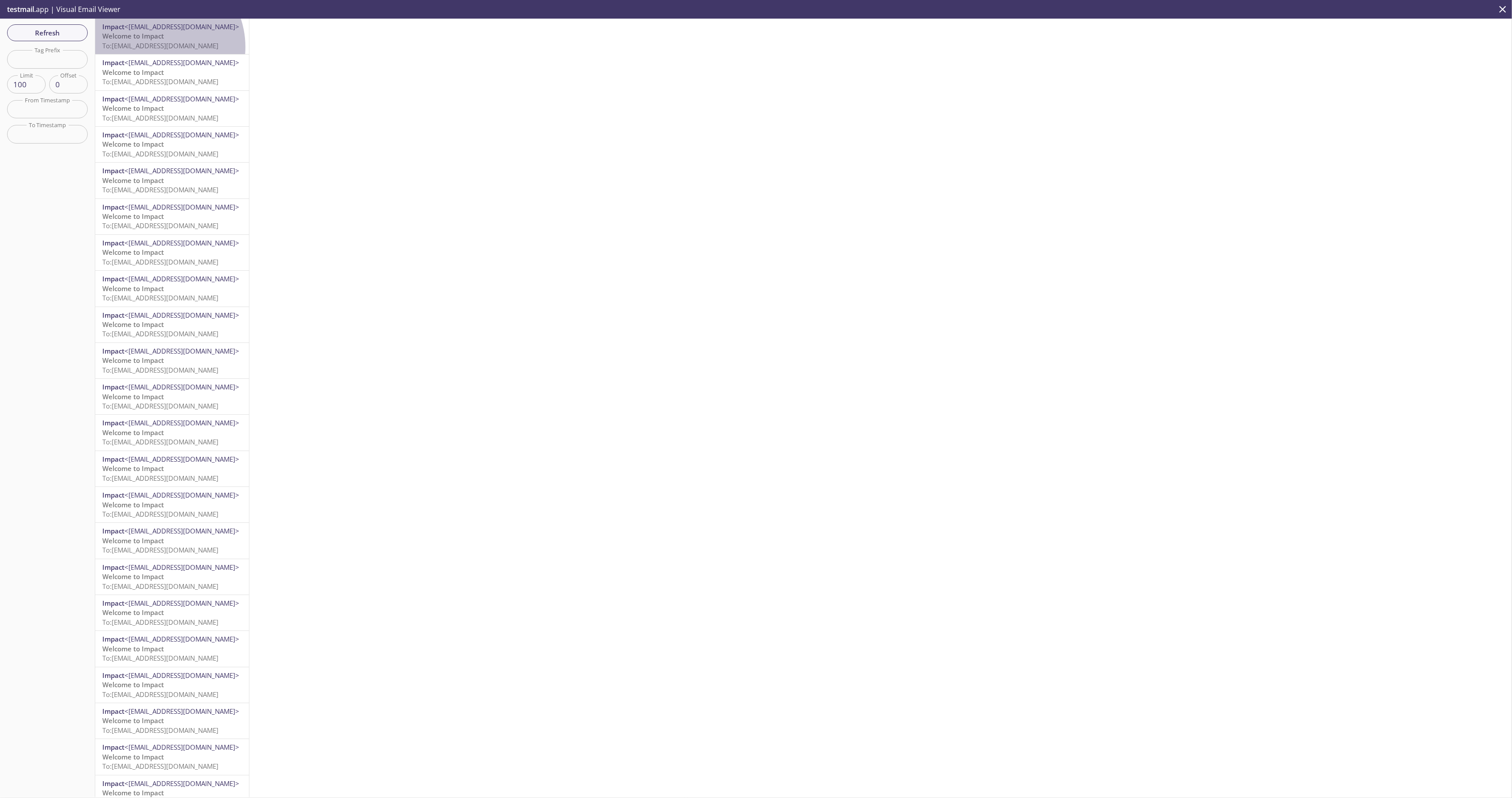
click at [155, 47] on span "To: impactrelease.tools1758178376805@inbox.testmail.app" at bounding box center [160, 45] width 116 height 9
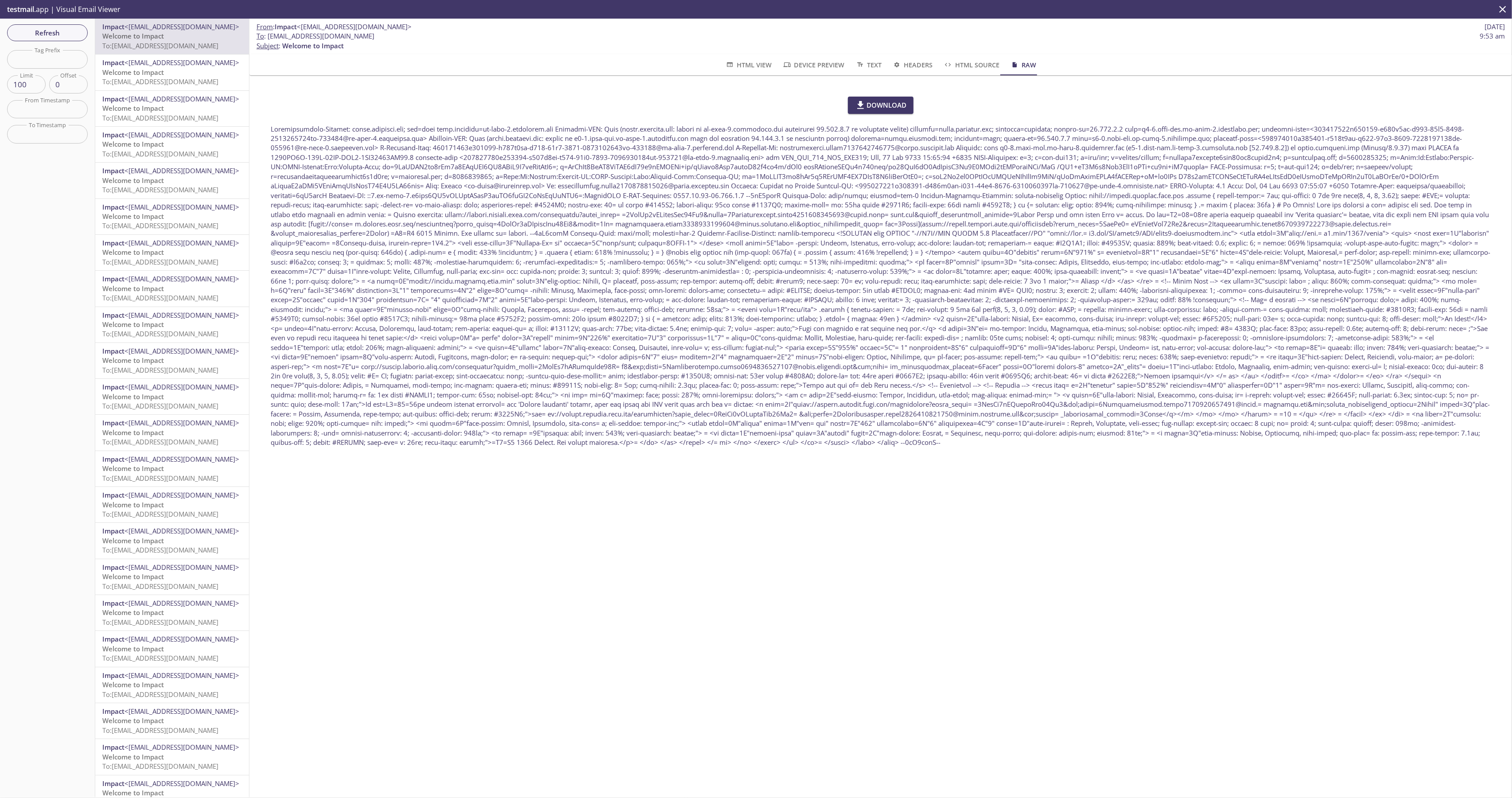
drag, startPoint x: 450, startPoint y: 34, endPoint x: 266, endPoint y: 35, distance: 184.0
click at [266, 35] on span "To : impactrelease.tools1758178376805@inbox.testmail.app 9:53 am" at bounding box center [880, 36] width 1248 height 9
copy span "impactrelease.tools1758178376805@inbox.testmail.app"
click at [665, 515] on div "From : Impact <no-reply@kiwaimpact.com> 18 Sep 2025 To : impactrelease.tools175…" at bounding box center [880, 408] width 1263 height 779
click at [609, 505] on div "From : Impact <no-reply@kiwaimpact.com> 18 Sep 2025 To : impactrelease.tools175…" at bounding box center [880, 408] width 1263 height 779
